Goal: Task Accomplishment & Management: Manage account settings

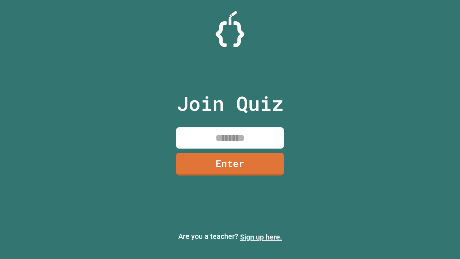
click at [261, 237] on link "Sign up here." at bounding box center [261, 237] width 42 height 9
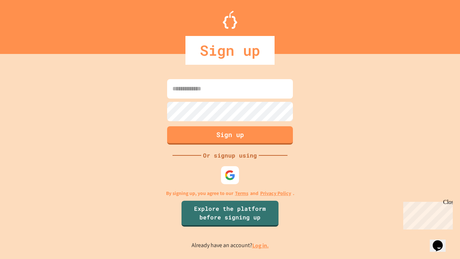
click at [261, 245] on link "Log in." at bounding box center [260, 246] width 17 height 8
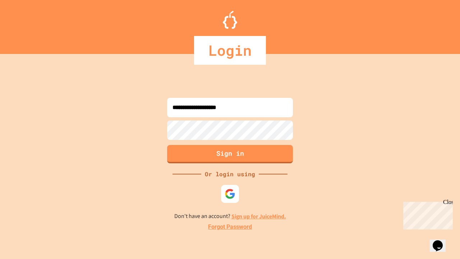
type input "**********"
